Goal: Navigation & Orientation: Find specific page/section

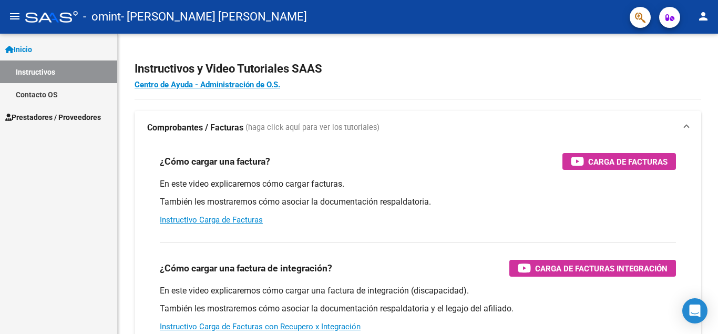
click at [49, 115] on span "Prestadores / Proveedores" at bounding box center [53, 117] width 96 height 12
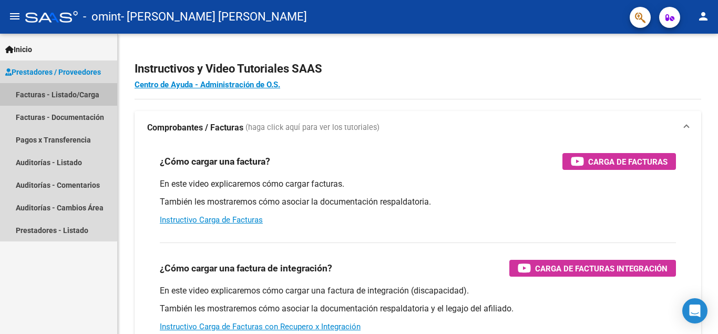
click at [53, 94] on link "Facturas - Listado/Carga" at bounding box center [58, 94] width 117 height 23
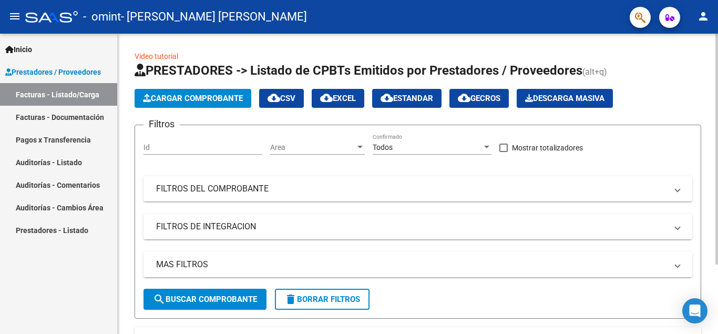
click at [206, 100] on span "Cargar Comprobante" at bounding box center [193, 98] width 100 height 9
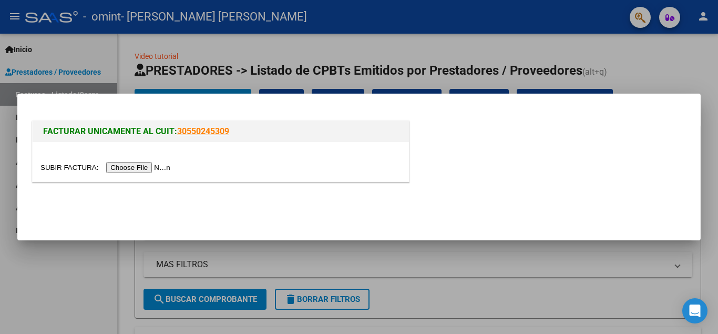
click at [661, 64] on div at bounding box center [359, 167] width 718 height 334
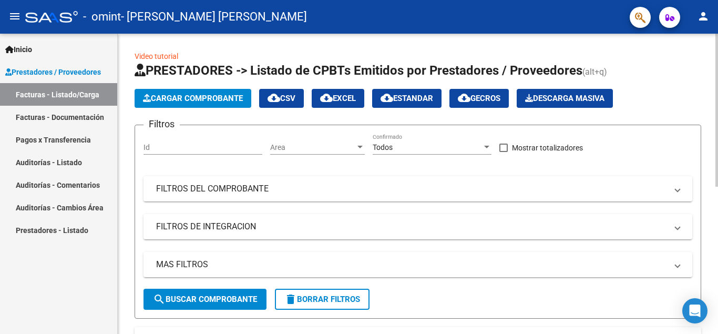
scroll to position [288, 0]
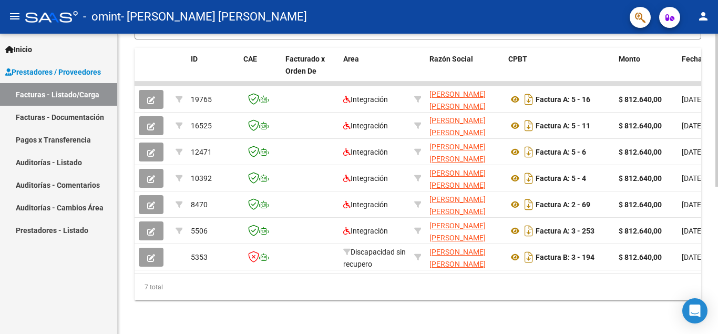
click at [717, 243] on div at bounding box center [716, 184] width 3 height 300
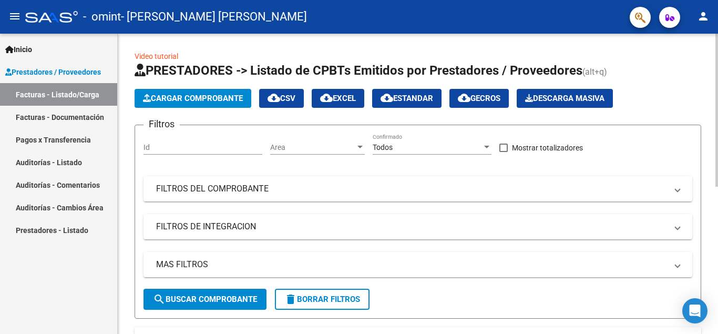
click at [717, 86] on div at bounding box center [716, 184] width 3 height 300
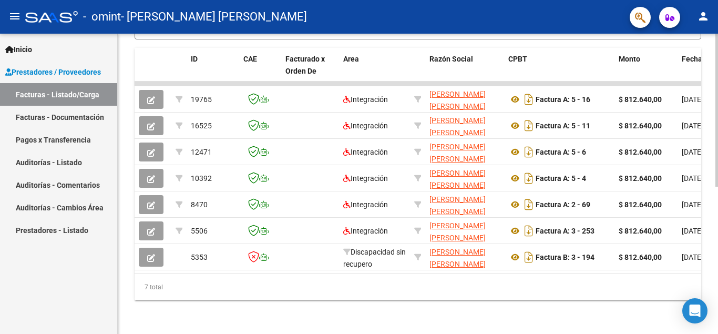
click at [716, 196] on div at bounding box center [716, 184] width 3 height 300
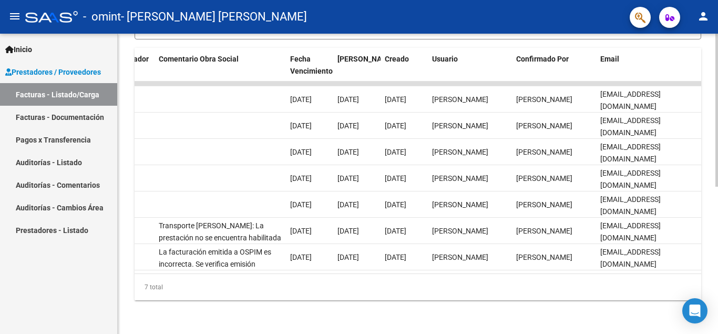
scroll to position [0, 0]
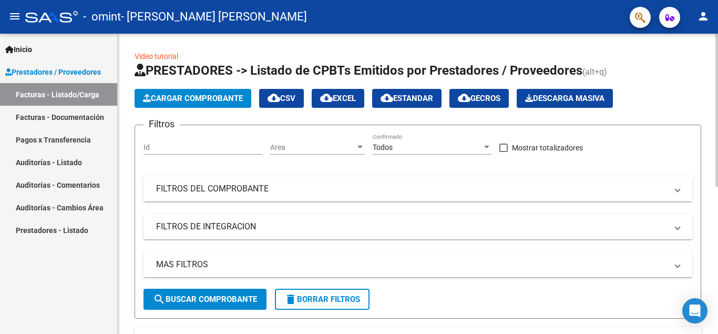
click at [716, 105] on div at bounding box center [716, 184] width 3 height 300
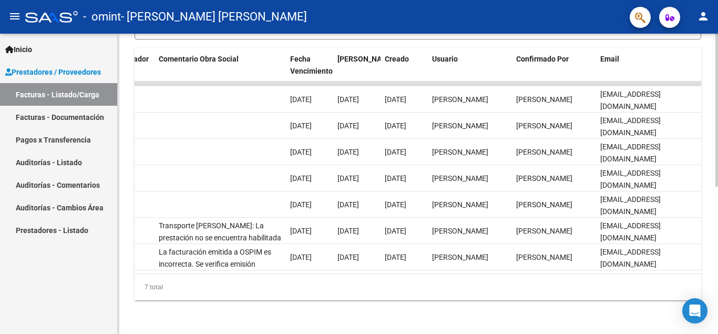
click at [717, 227] on div at bounding box center [716, 184] width 3 height 300
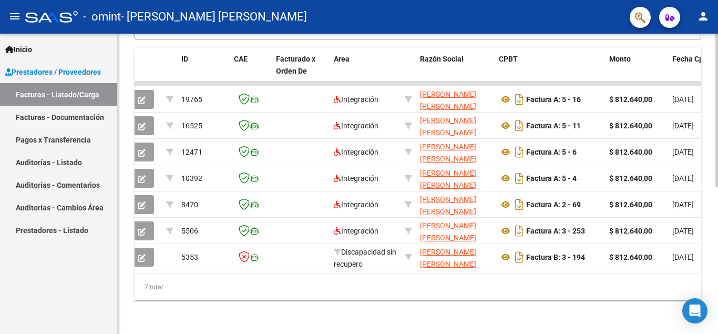
scroll to position [0, 0]
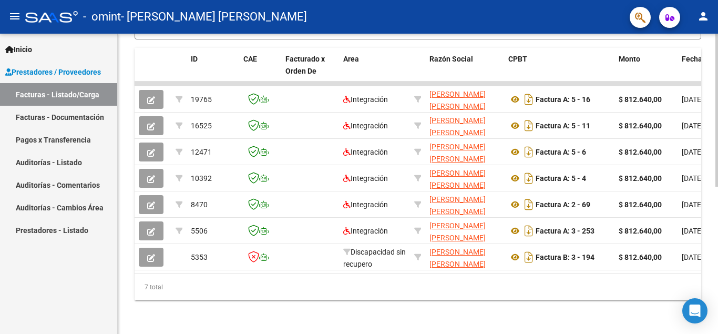
click at [717, 186] on div at bounding box center [716, 110] width 3 height 153
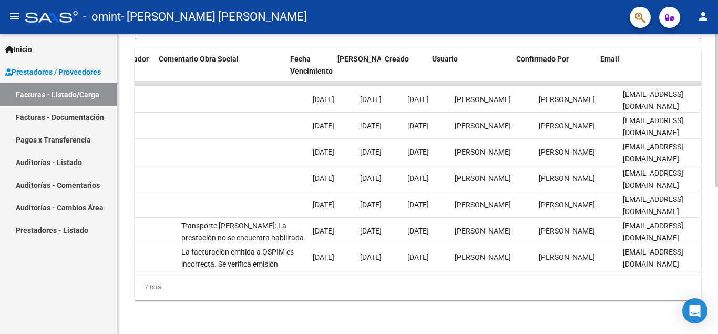
scroll to position [0, 1648]
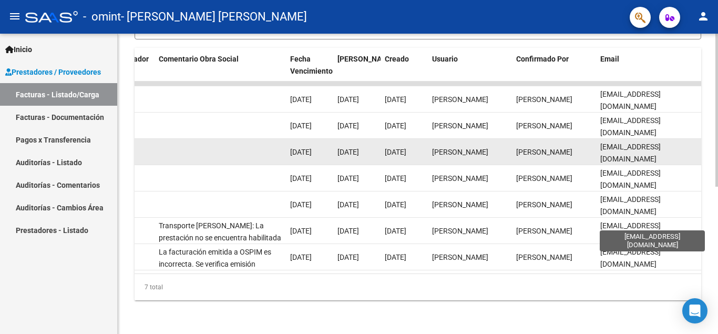
drag, startPoint x: 556, startPoint y: 161, endPoint x: 531, endPoint y: 154, distance: 25.6
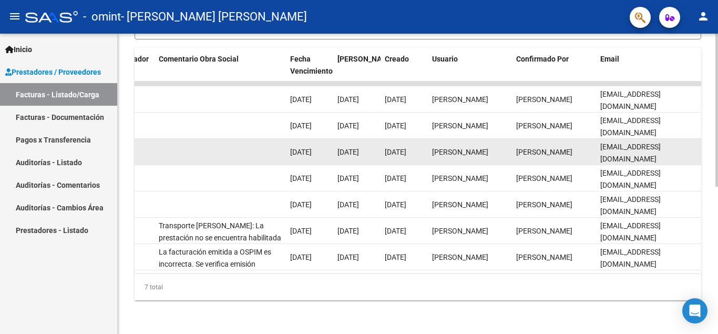
click at [253, 149] on datatable-body-cell at bounding box center [219, 152] width 131 height 26
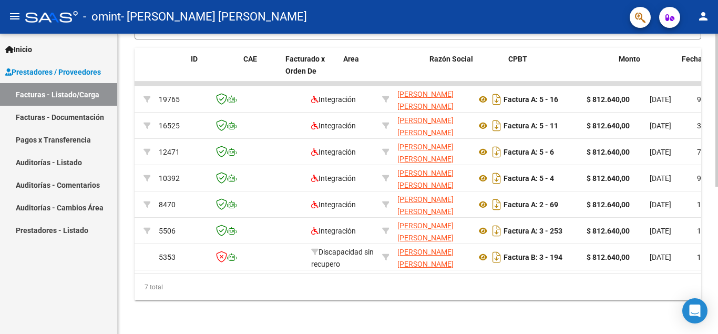
scroll to position [0, 0]
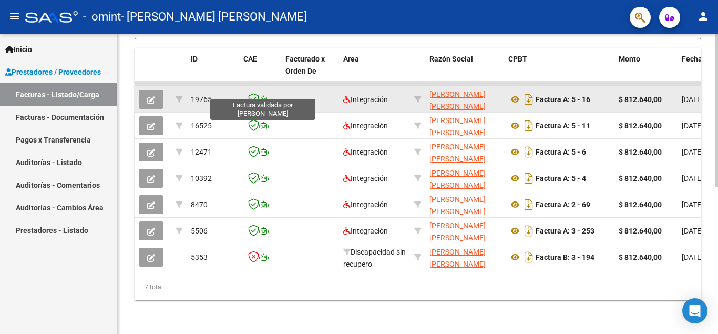
click at [256, 93] on icon at bounding box center [253, 99] width 11 height 12
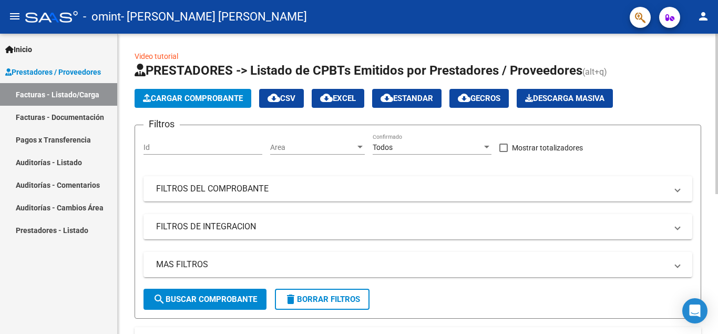
click at [717, 123] on div at bounding box center [716, 184] width 3 height 300
click at [714, 254] on div "Video tutorial PRESTADORES -> Listado de CPBTs Emitidos por Prestadores / Prove…" at bounding box center [418, 310] width 600 height 553
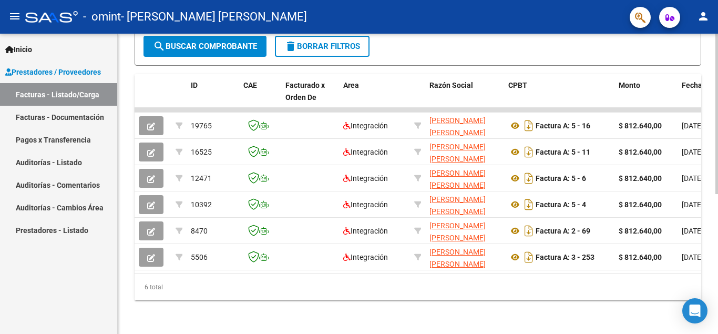
click at [717, 261] on div at bounding box center [716, 184] width 3 height 300
click at [717, 194] on div at bounding box center [716, 114] width 3 height 160
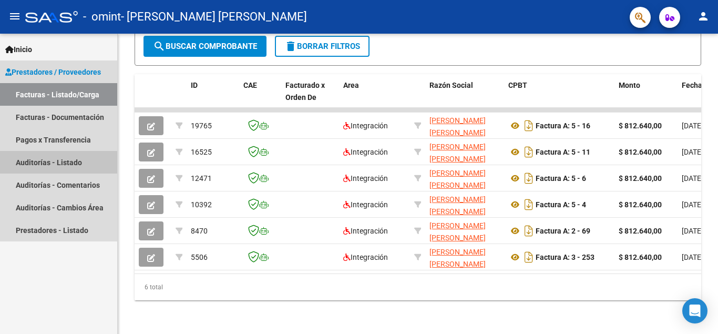
click at [53, 160] on link "Auditorías - Listado" at bounding box center [58, 162] width 117 height 23
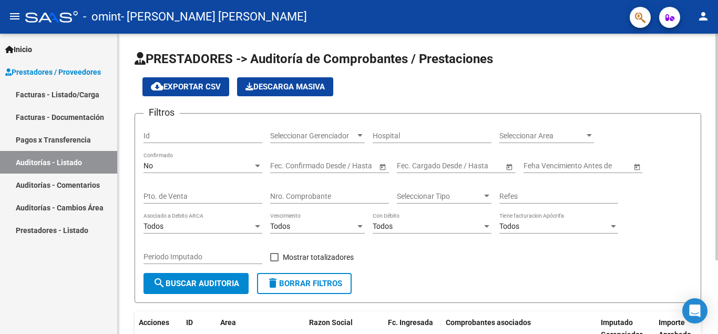
scroll to position [98, 0]
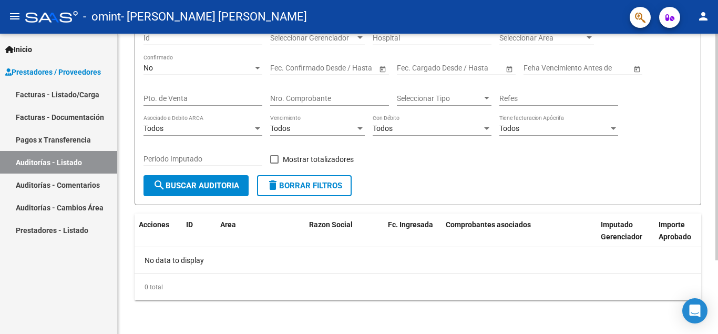
click at [715, 278] on div at bounding box center [716, 184] width 3 height 300
click at [715, 260] on div at bounding box center [716, 147] width 3 height 226
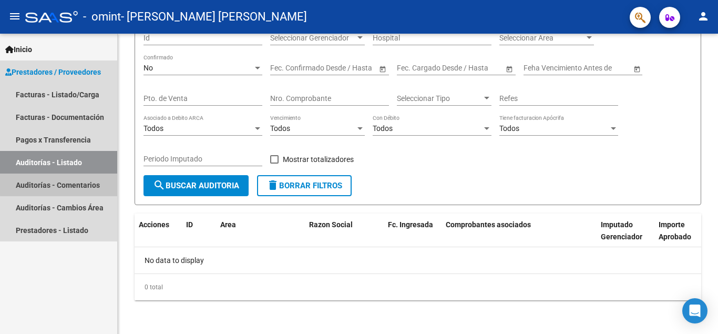
click at [61, 184] on link "Auditorías - Comentarios" at bounding box center [58, 184] width 117 height 23
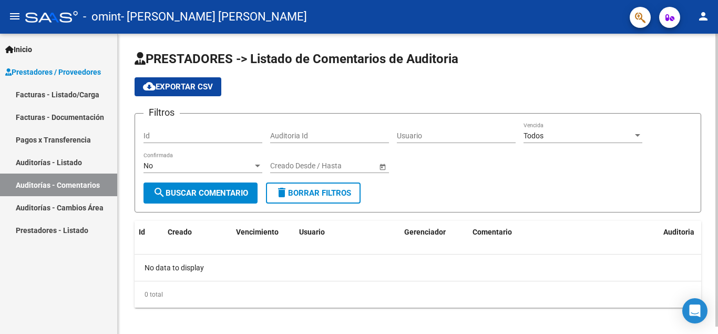
click at [717, 278] on div at bounding box center [716, 180] width 3 height 293
click at [717, 297] on div at bounding box center [716, 180] width 3 height 293
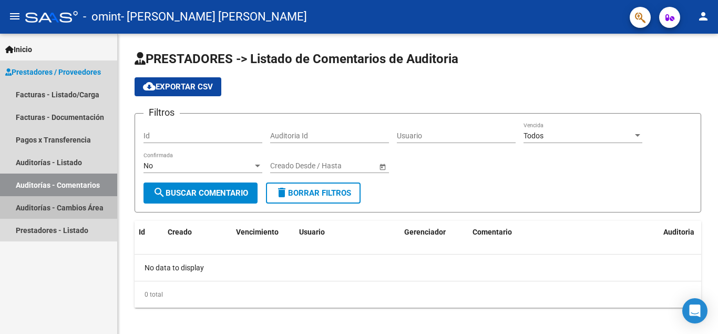
click at [65, 208] on link "Auditorías - Cambios Área" at bounding box center [58, 207] width 117 height 23
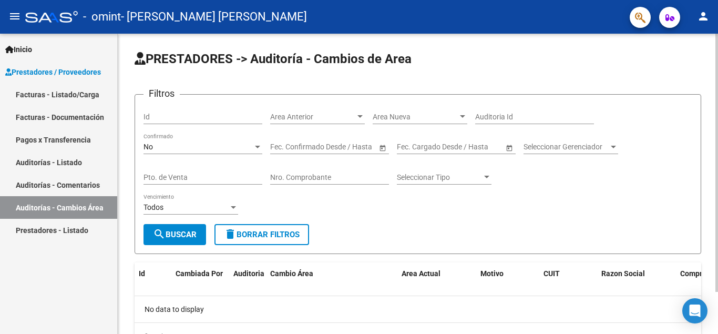
click at [717, 281] on div at bounding box center [716, 163] width 3 height 258
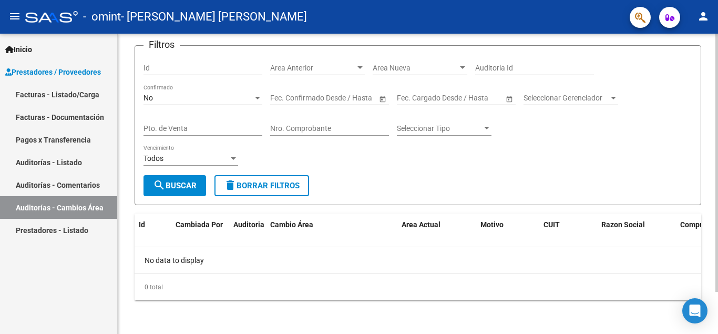
click at [716, 310] on div at bounding box center [716, 184] width 3 height 300
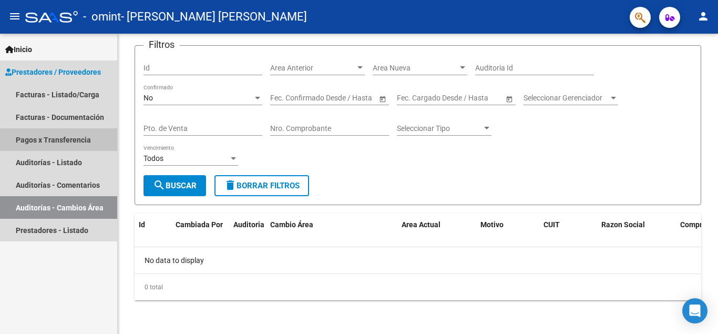
click at [59, 138] on link "Pagos x Transferencia" at bounding box center [58, 139] width 117 height 23
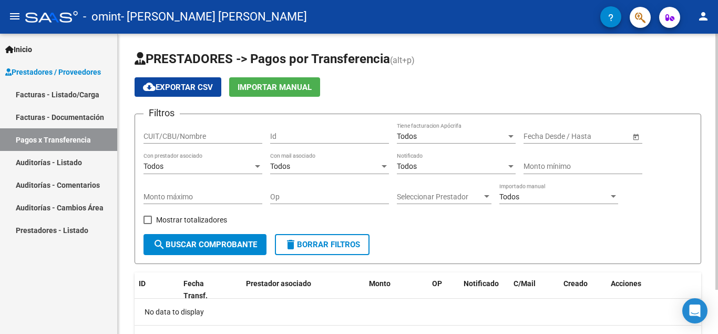
scroll to position [51, 0]
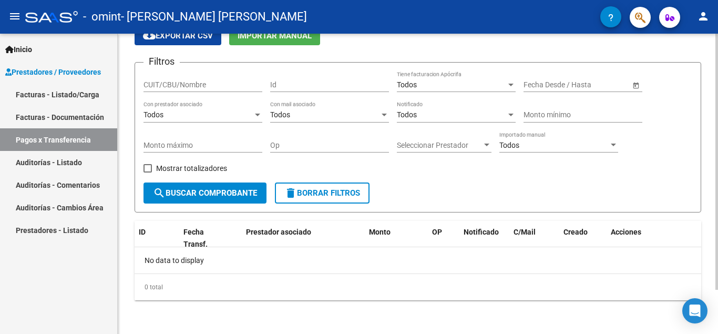
click at [717, 299] on div at bounding box center [716, 184] width 3 height 300
click at [717, 289] on div at bounding box center [716, 162] width 3 height 256
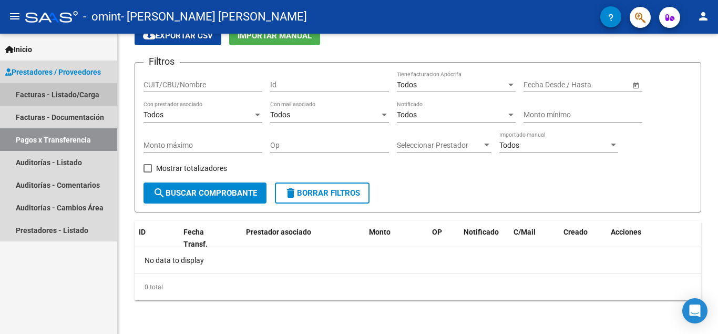
click at [52, 92] on link "Facturas - Listado/Carga" at bounding box center [58, 94] width 117 height 23
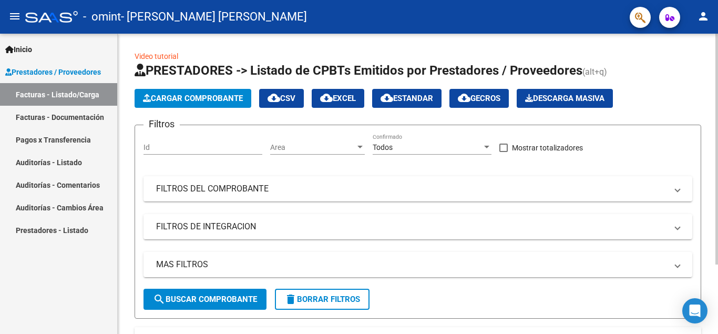
click at [717, 278] on div at bounding box center [716, 184] width 3 height 300
click at [717, 115] on div at bounding box center [716, 184] width 3 height 300
click at [717, 115] on div at bounding box center [716, 110] width 3 height 153
click at [707, 102] on div "Video tutorial PRESTADORES -> Listado de CPBTs Emitidos por Prestadores / Prove…" at bounding box center [418, 323] width 600 height 579
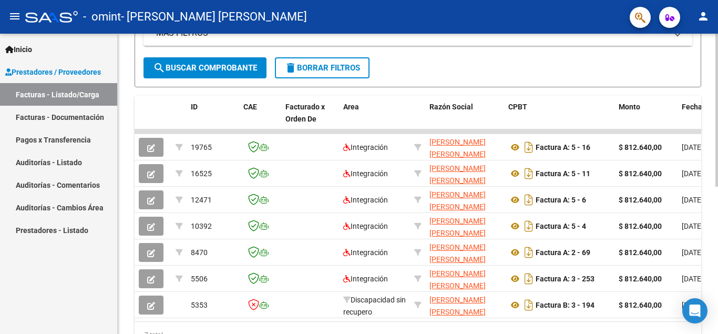
scroll to position [252, 0]
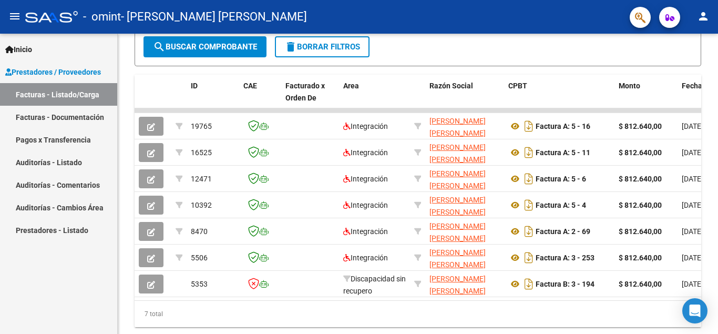
click at [70, 73] on span "Prestadores / Proveedores" at bounding box center [53, 72] width 96 height 12
